Goal: Navigation & Orientation: Find specific page/section

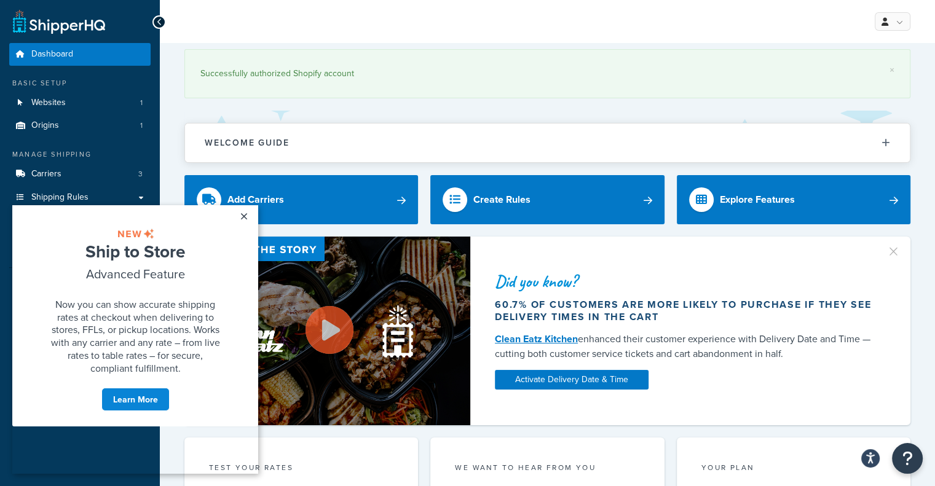
click at [248, 220] on link "×" at bounding box center [244, 216] width 22 height 22
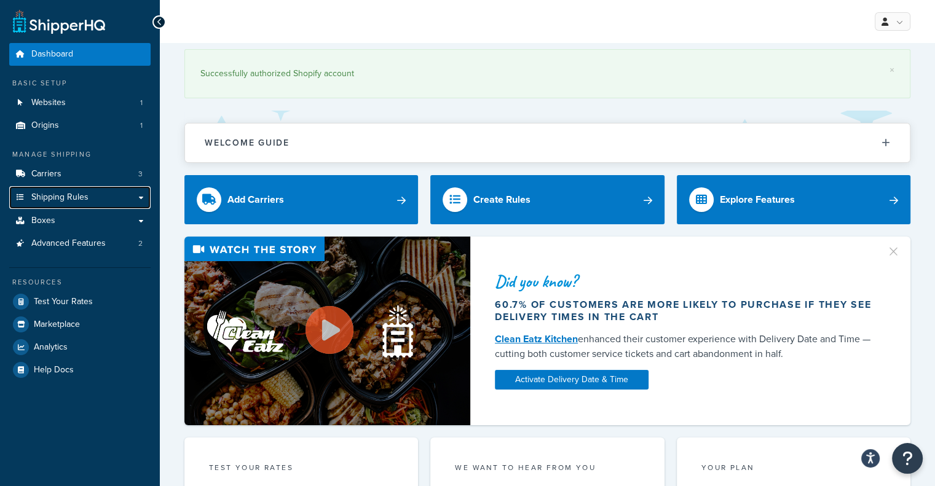
click at [92, 194] on link "Shipping Rules" at bounding box center [79, 197] width 141 height 23
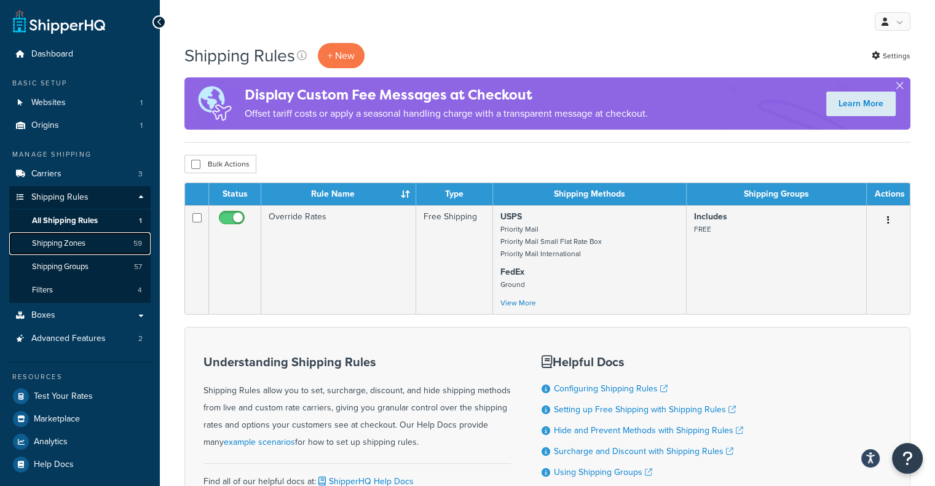
click at [83, 247] on span "Shipping Zones" at bounding box center [58, 244] width 53 height 10
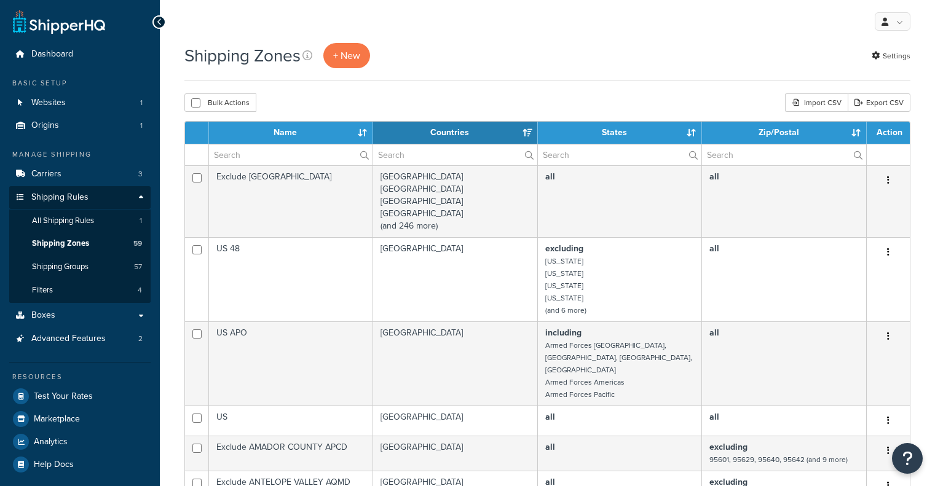
select select "15"
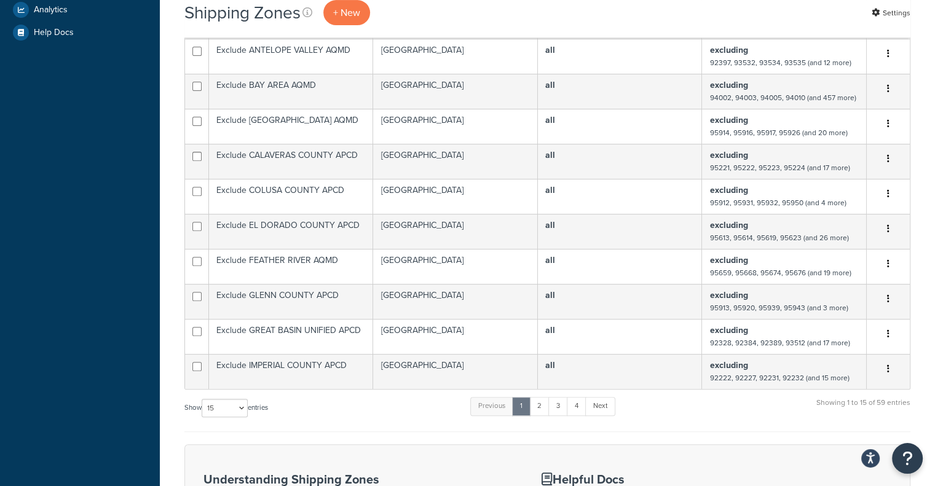
scroll to position [437, 0]
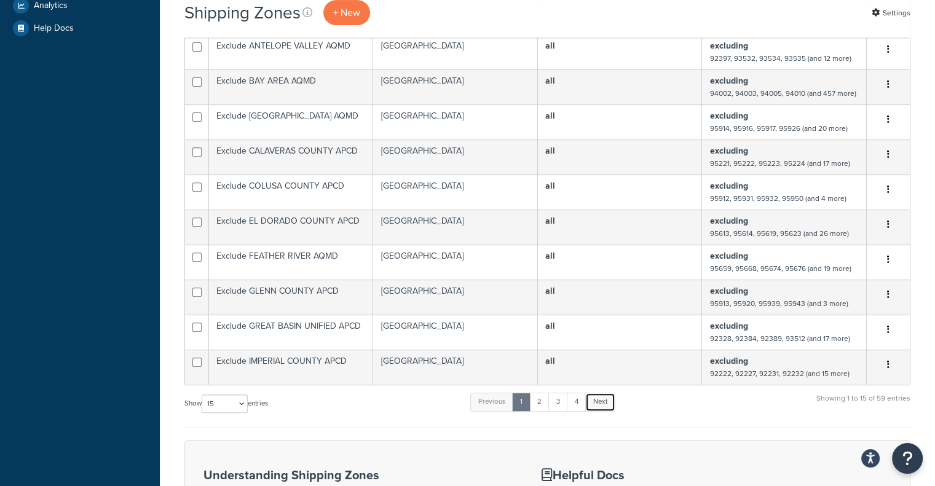
click at [601, 394] on link "Next" at bounding box center [600, 402] width 30 height 18
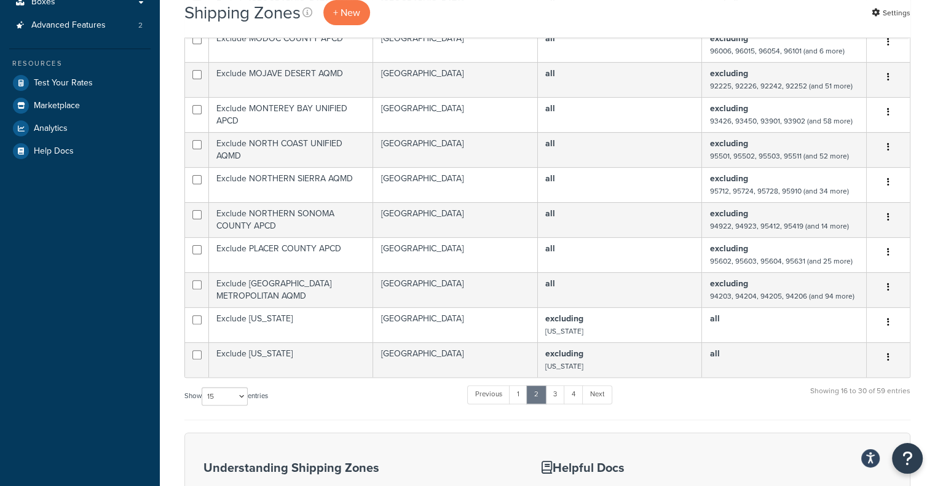
scroll to position [317, 0]
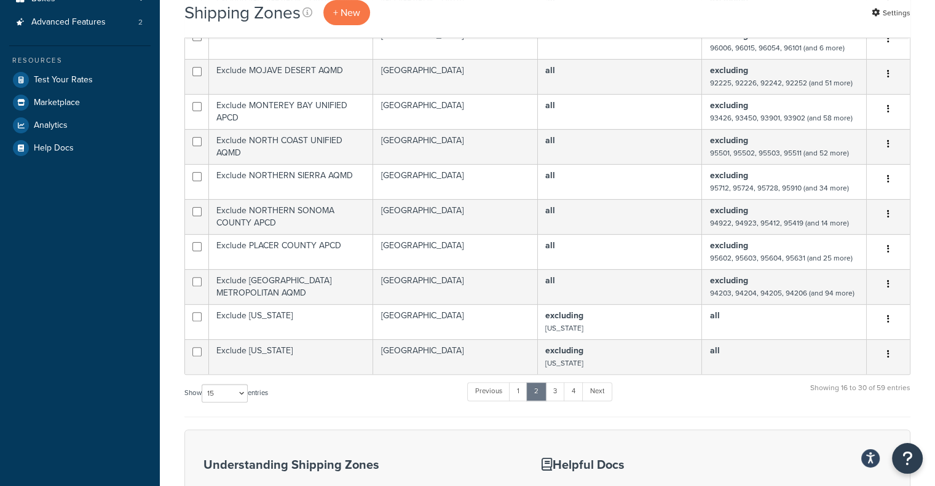
click at [608, 394] on link "Next" at bounding box center [597, 391] width 30 height 18
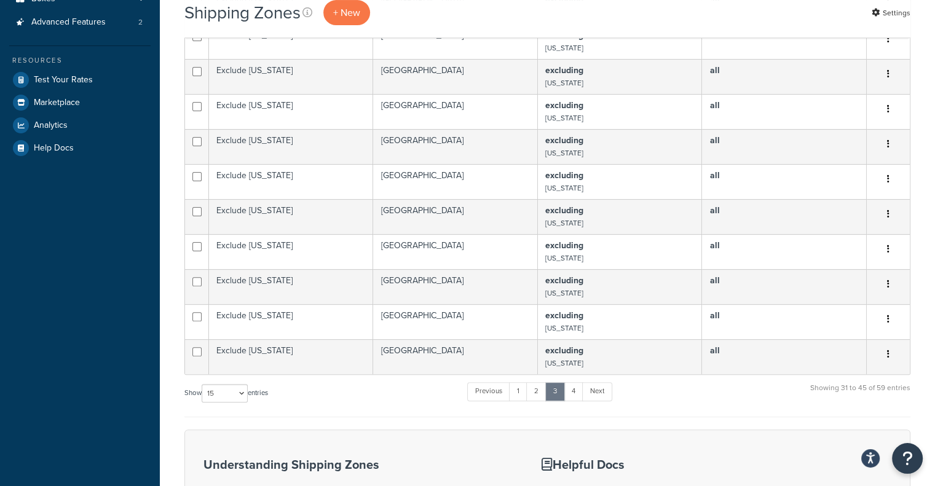
click at [605, 396] on link "Next" at bounding box center [597, 391] width 30 height 18
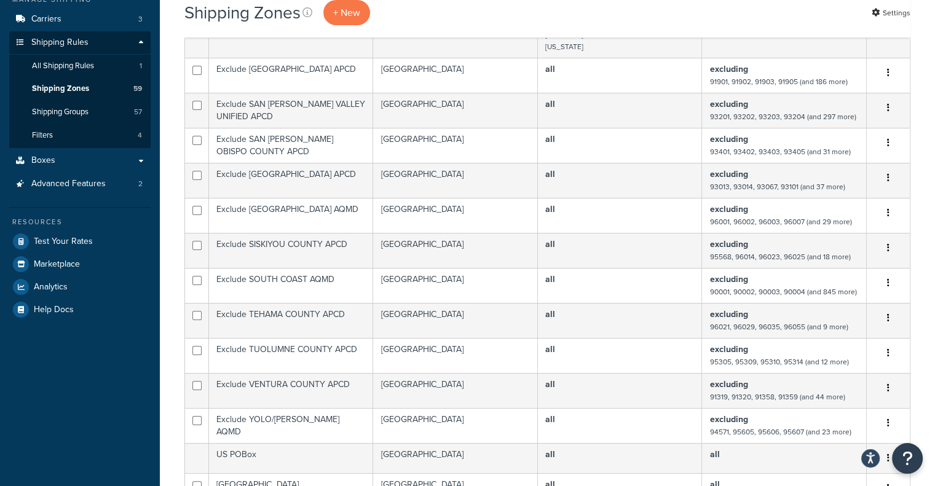
scroll to position [159, 0]
